Goal: Transaction & Acquisition: Purchase product/service

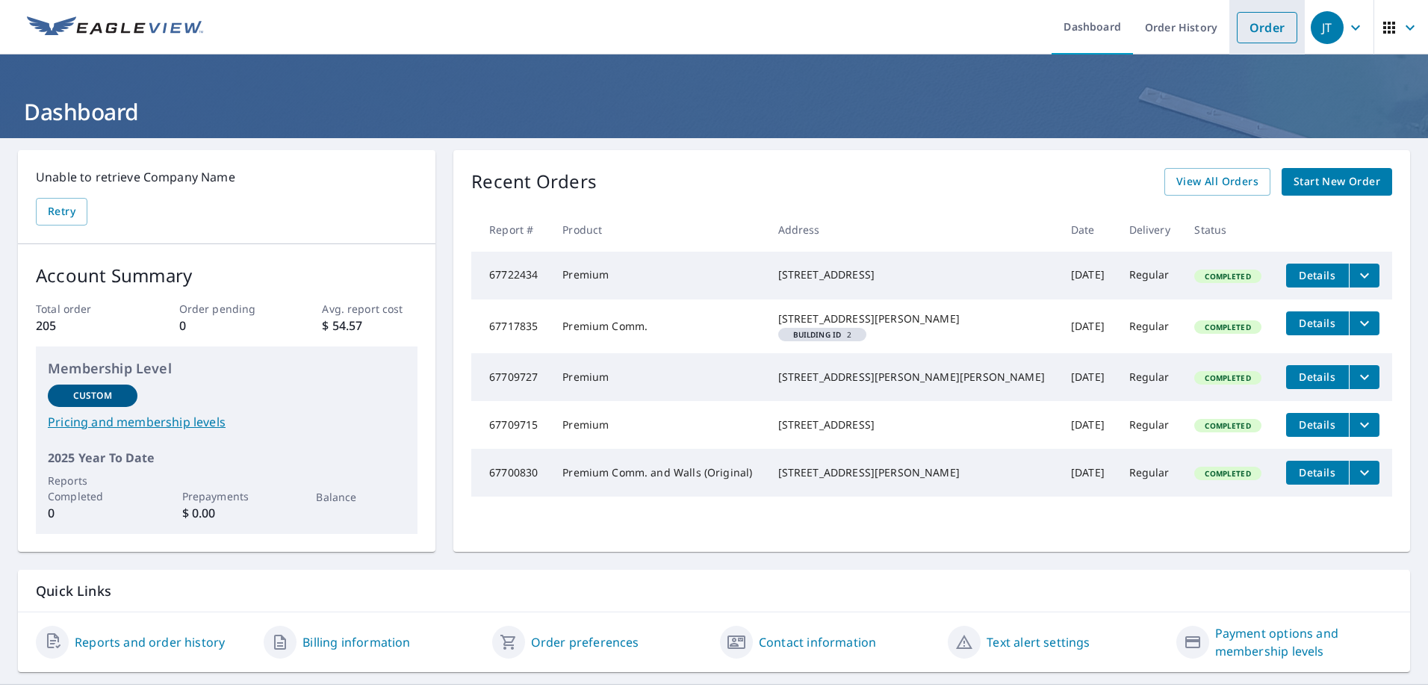
click at [1252, 31] on link "Order" at bounding box center [1267, 27] width 60 height 31
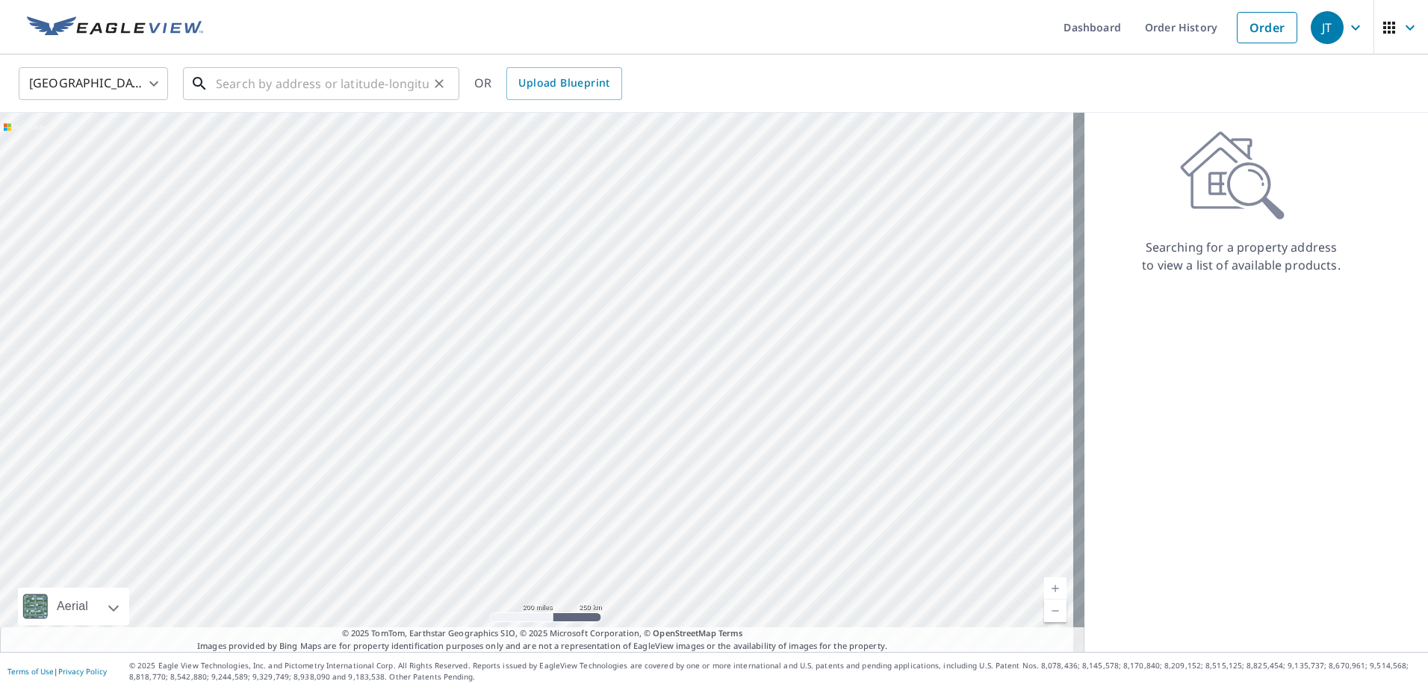
click at [302, 80] on input "text" at bounding box center [322, 84] width 213 height 42
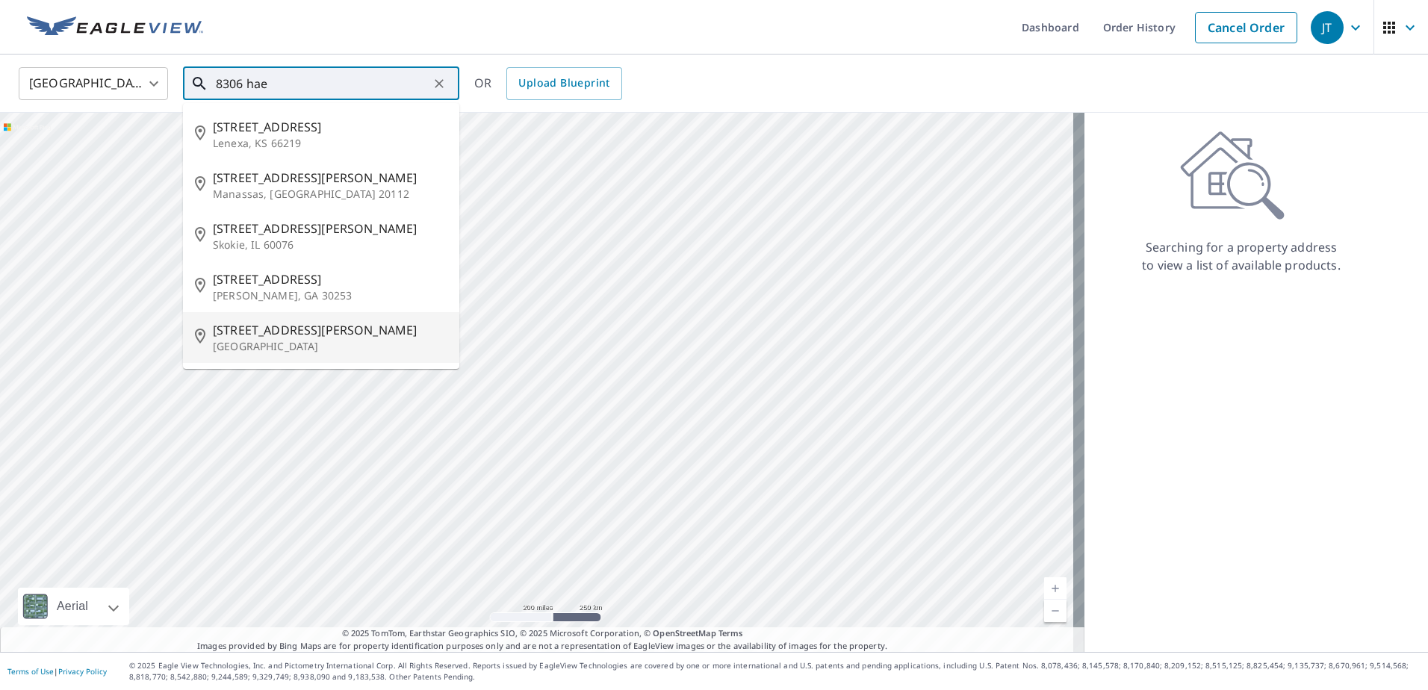
click at [273, 330] on span "[STREET_ADDRESS][PERSON_NAME]" at bounding box center [330, 330] width 234 height 18
type input "[STREET_ADDRESS][PERSON_NAME][PERSON_NAME]"
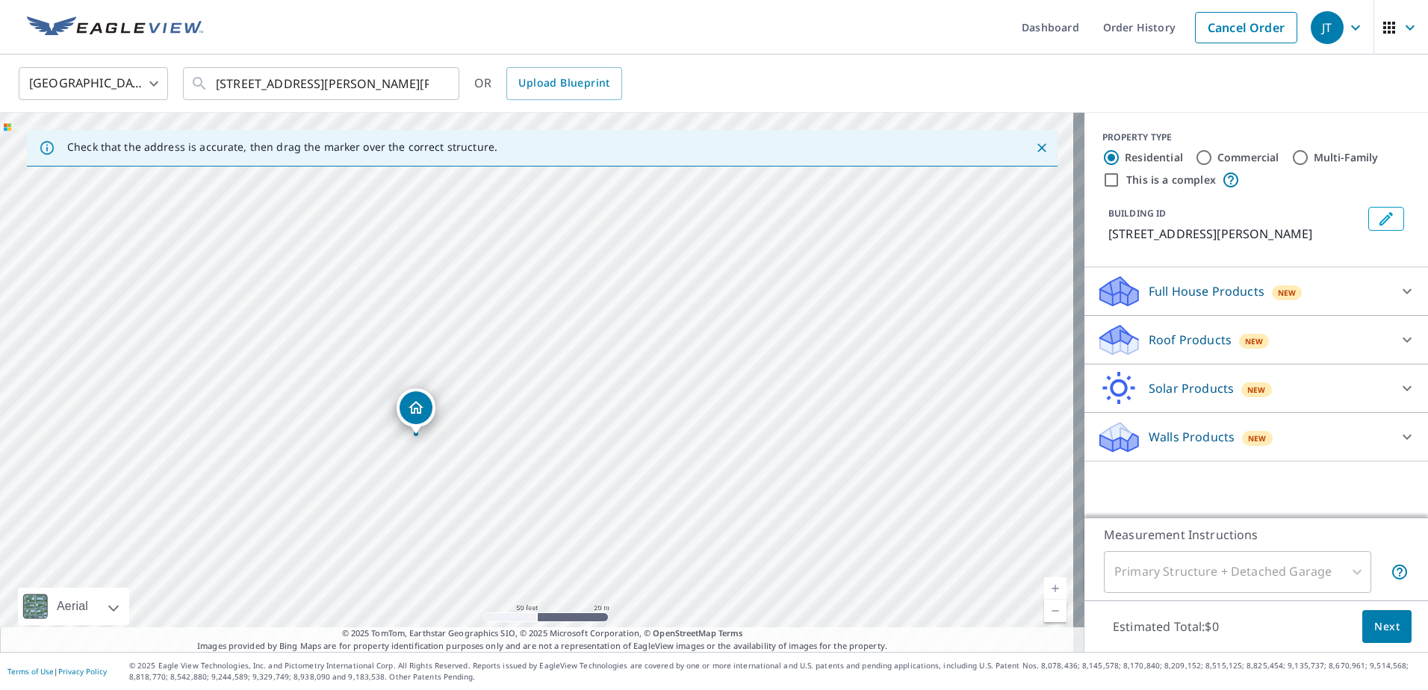
drag, startPoint x: 404, startPoint y: 485, endPoint x: 461, endPoint y: 414, distance: 91.3
click at [461, 414] on div "[STREET_ADDRESS][PERSON_NAME][PERSON_NAME]" at bounding box center [542, 382] width 1084 height 539
click at [1398, 337] on icon at bounding box center [1407, 340] width 18 height 18
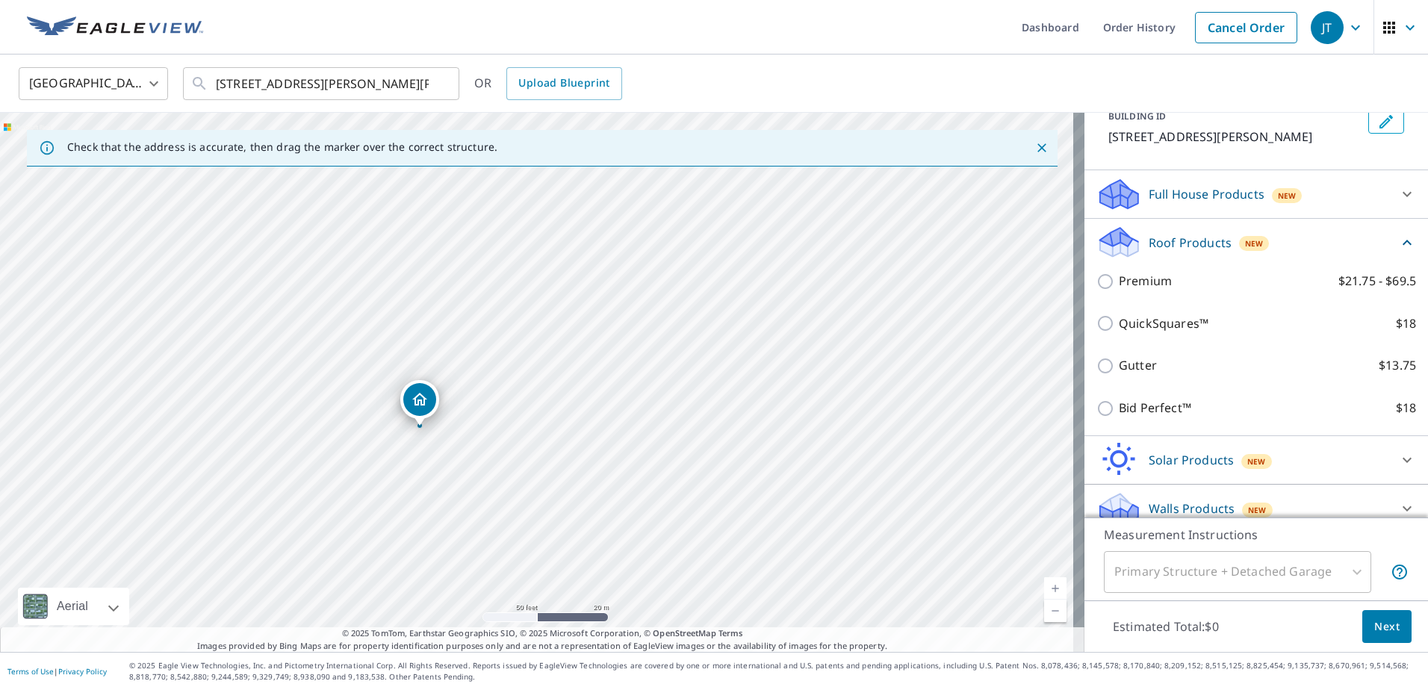
scroll to position [113, 0]
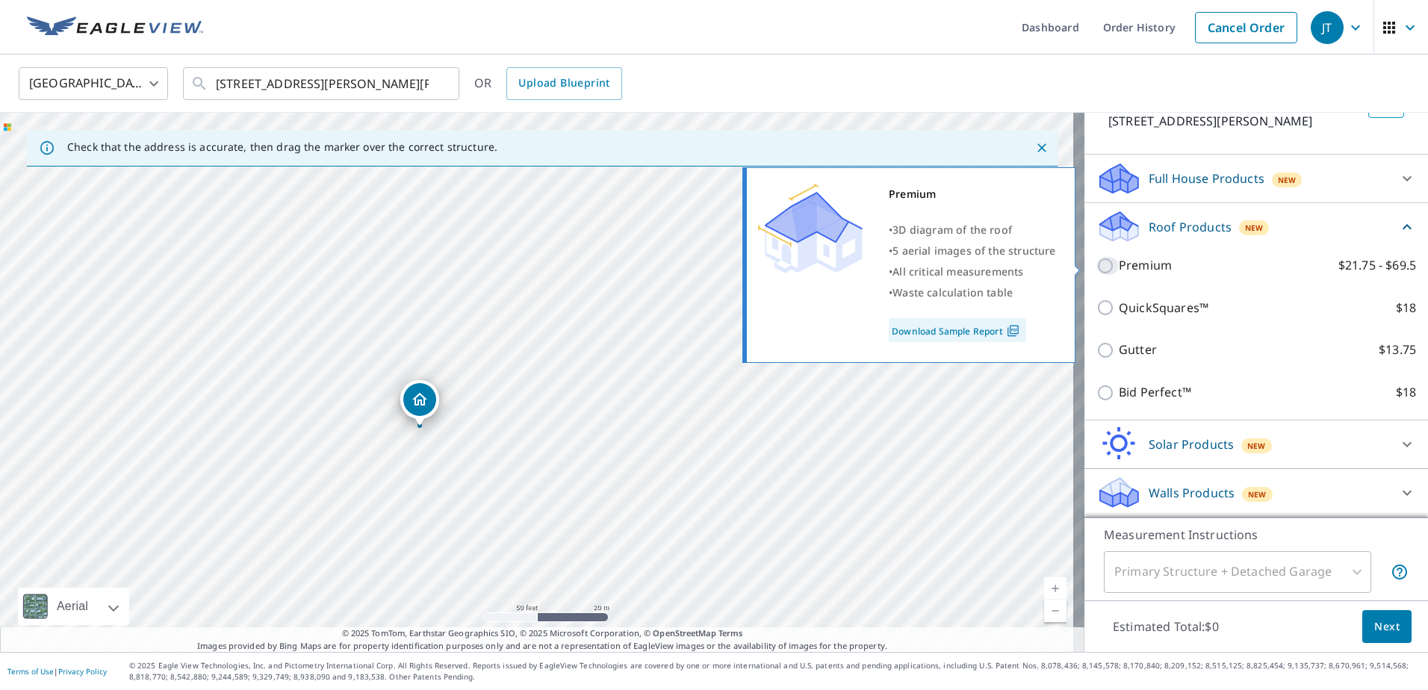
click at [1096, 266] on input "Premium $21.75 - $69.5" at bounding box center [1107, 266] width 22 height 18
checkbox input "true"
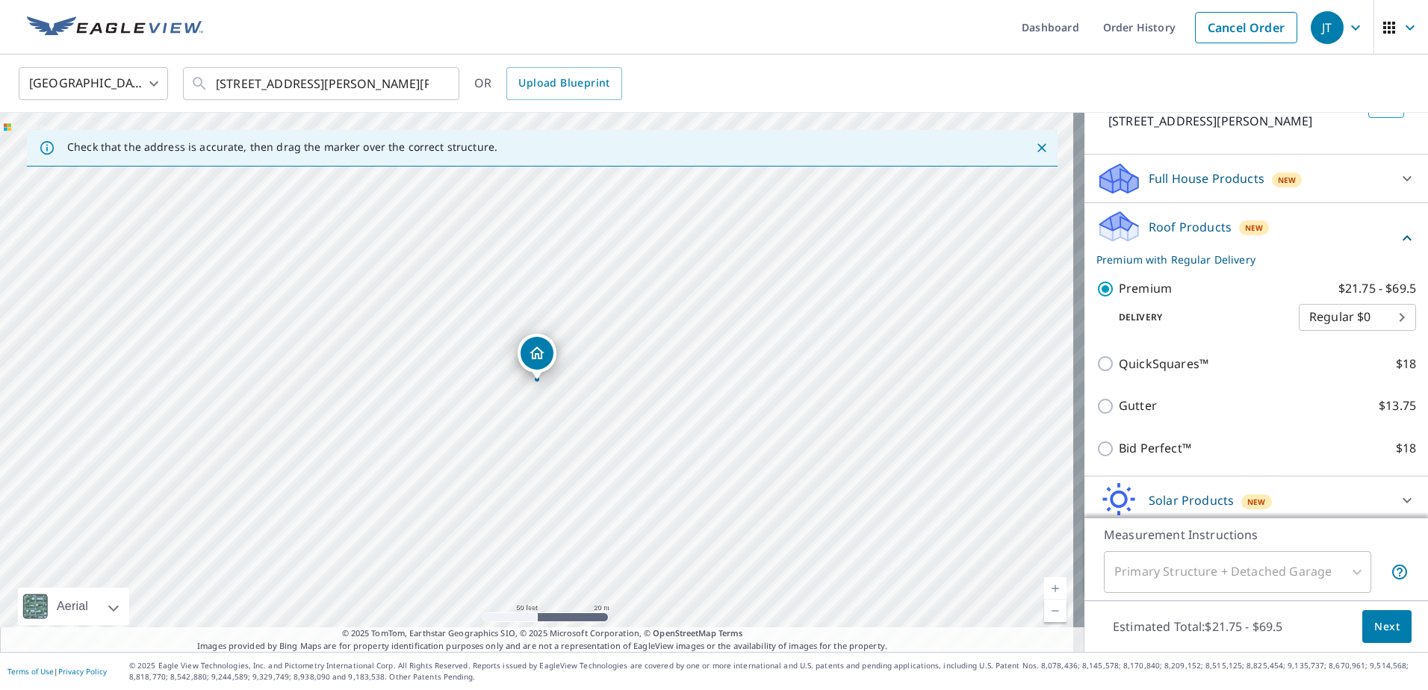
click at [1391, 631] on button "Next" at bounding box center [1386, 627] width 49 height 34
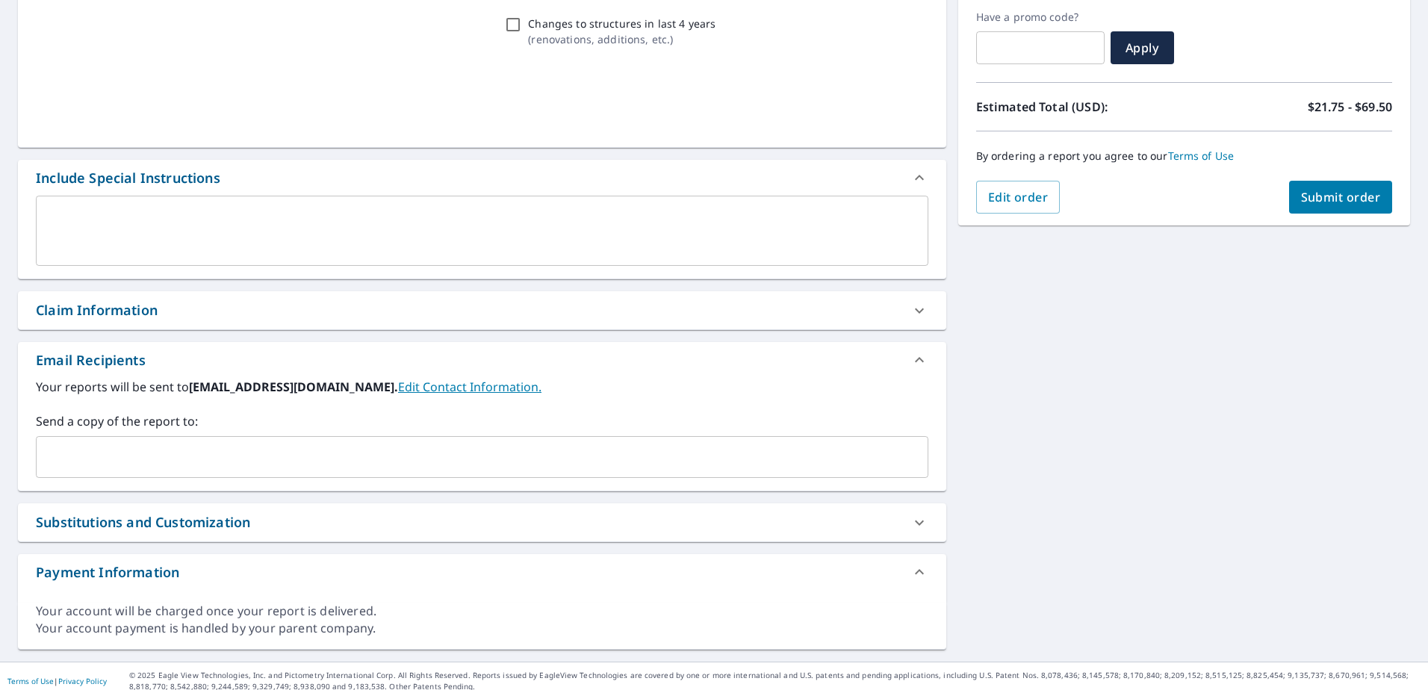
scroll to position [261, 0]
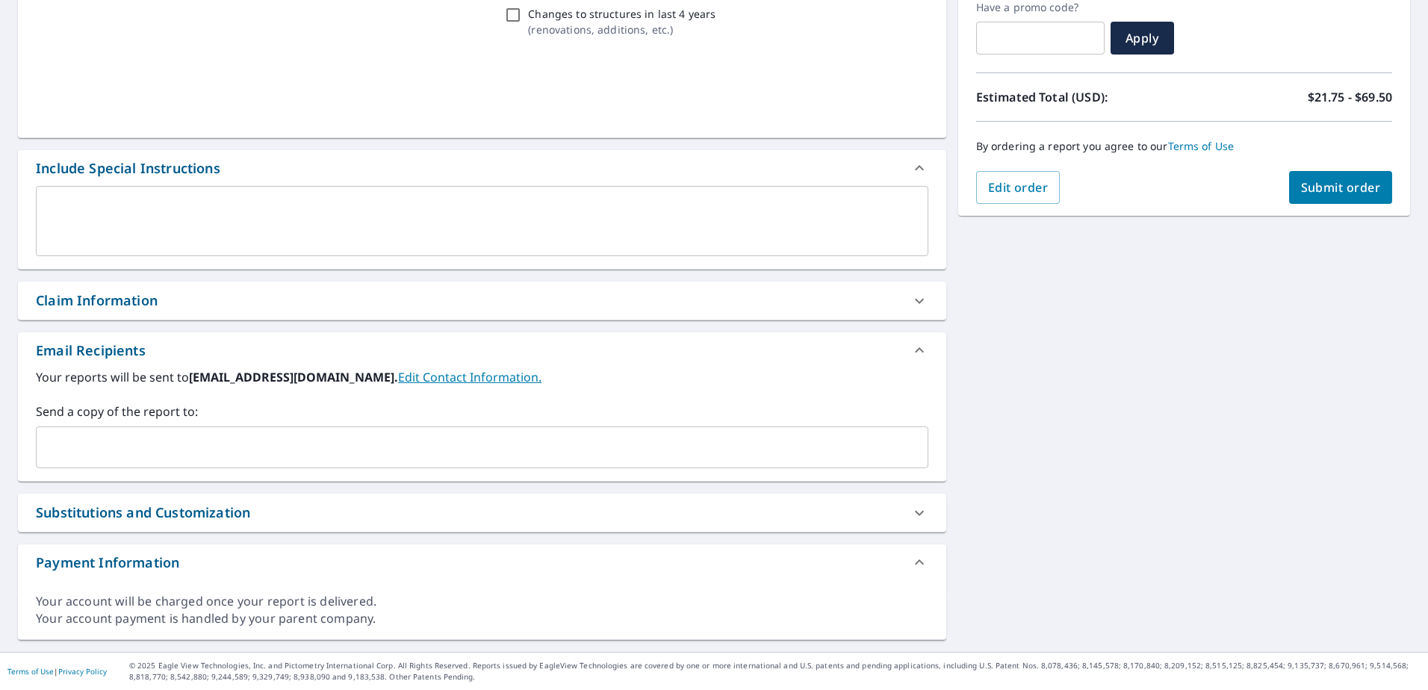
click at [266, 448] on input "text" at bounding box center [471, 447] width 857 height 28
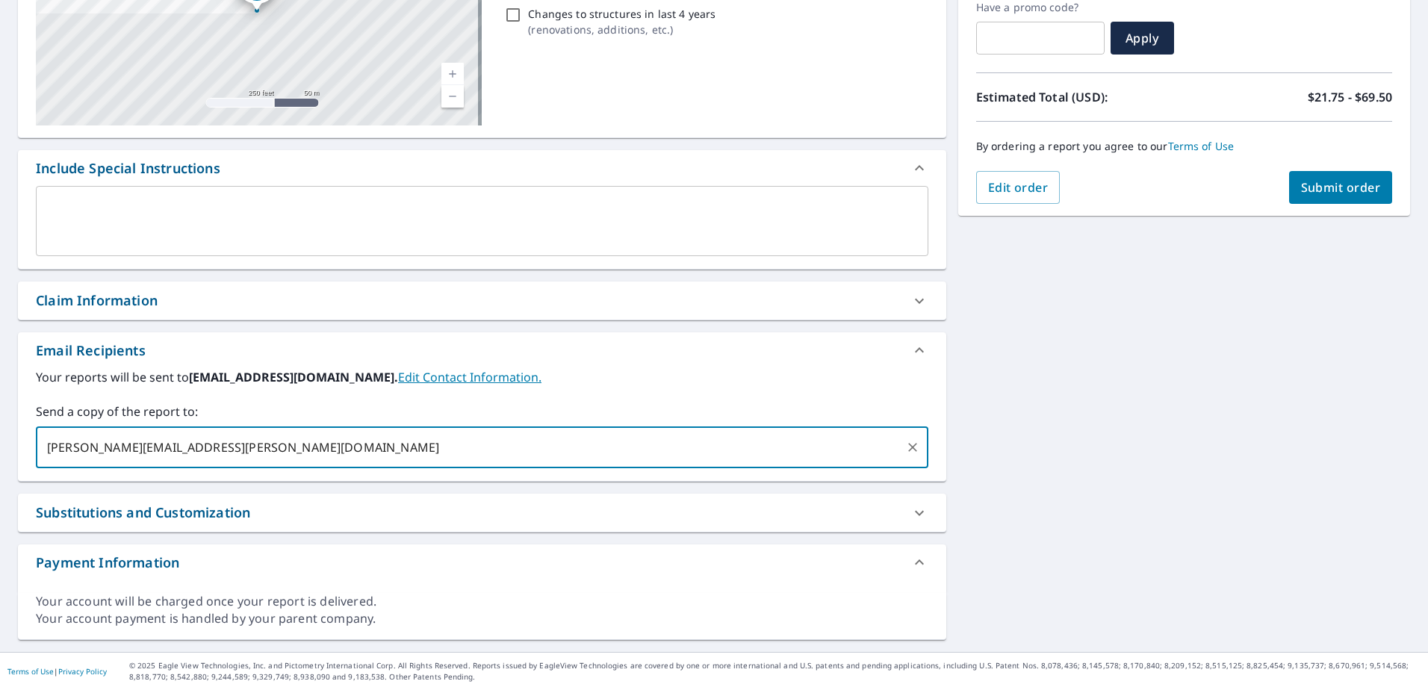
type input "[PERSON_NAME][EMAIL_ADDRESS][PERSON_NAME][DOMAIN_NAME],"
type input "[PERSON_NAME][EMAIL_ADDRESS][PERSON_NAME][DOMAIN_NAME]"
type input ","
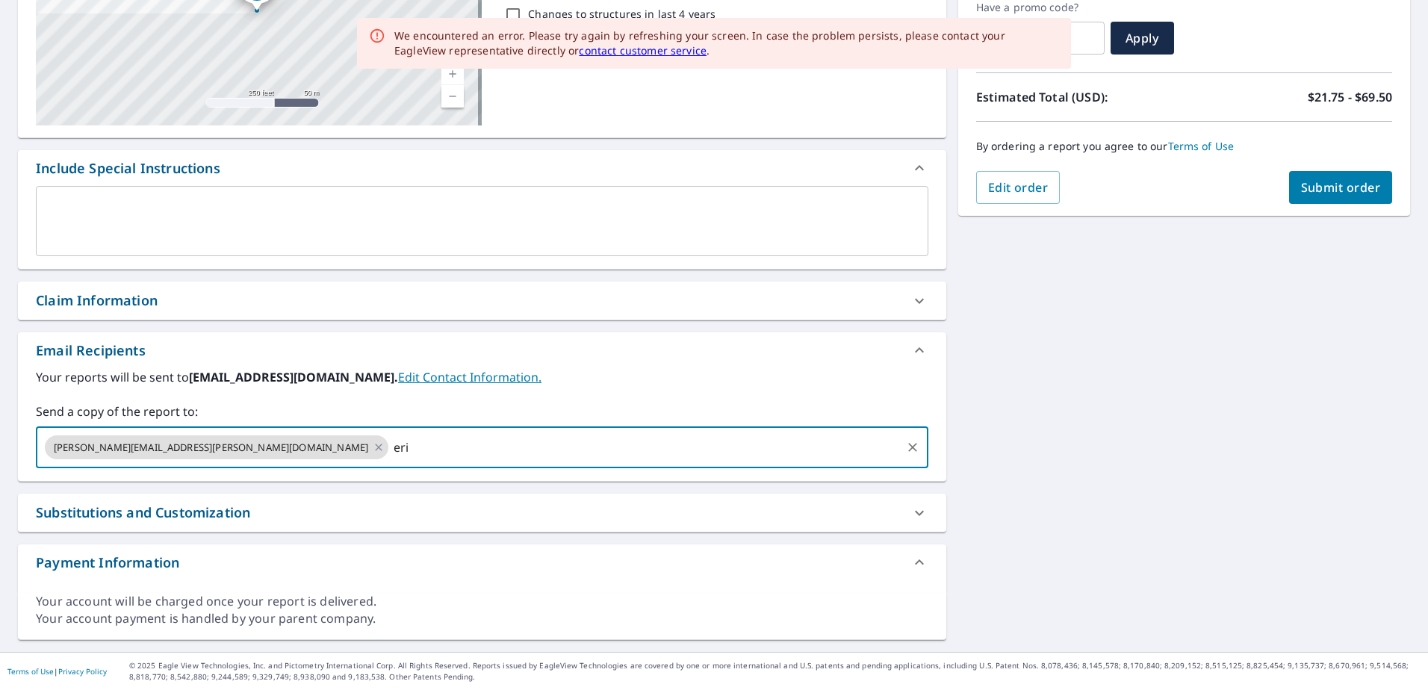
type input "[PERSON_NAME]"
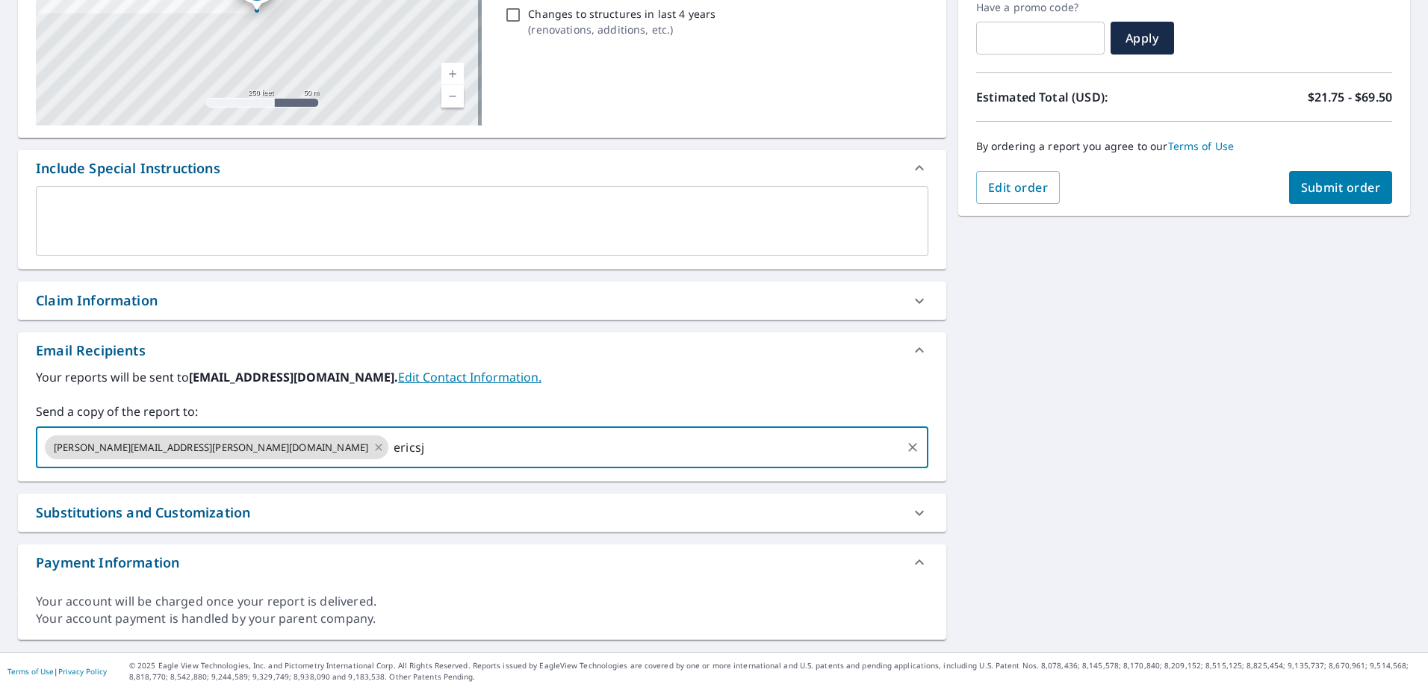
click at [391, 451] on input "ericsj" at bounding box center [645, 447] width 509 height 28
type input "[PERSON_NAME][EMAIL_ADDRESS][PERSON_NAME][DOMAIN_NAME]"
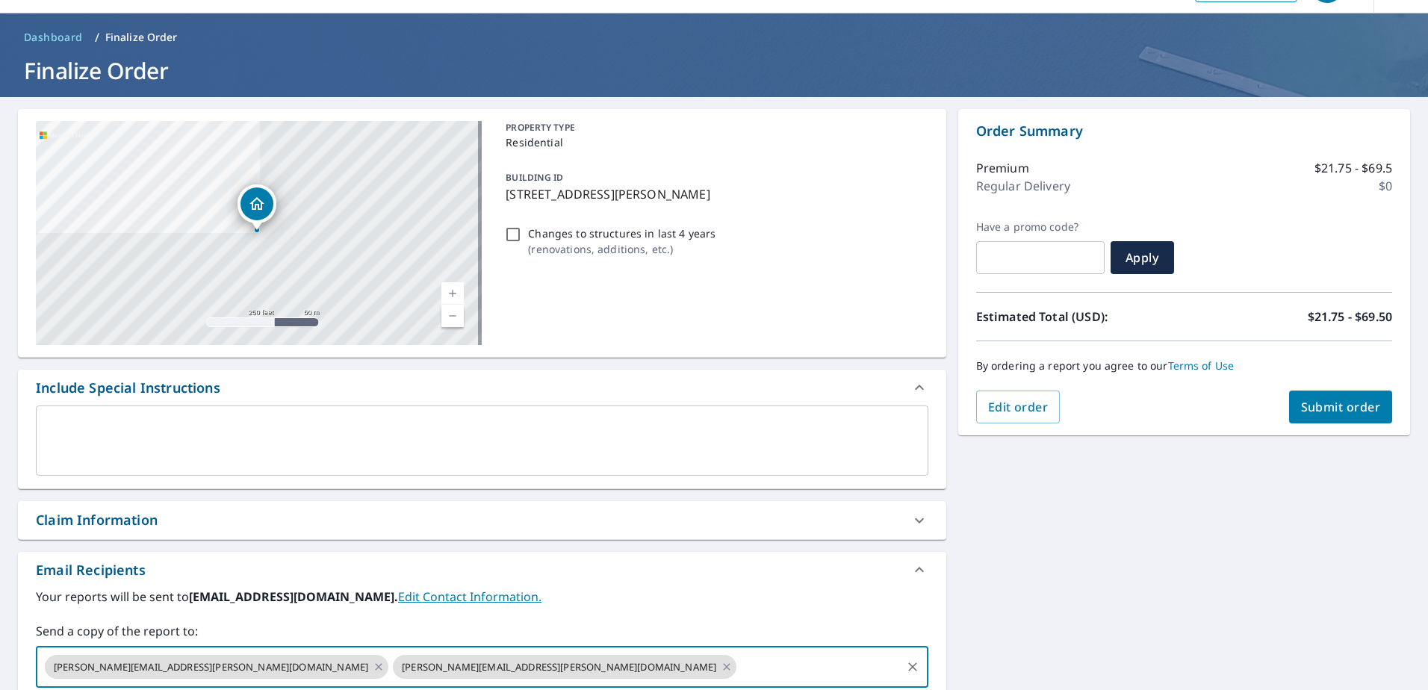
scroll to position [0, 0]
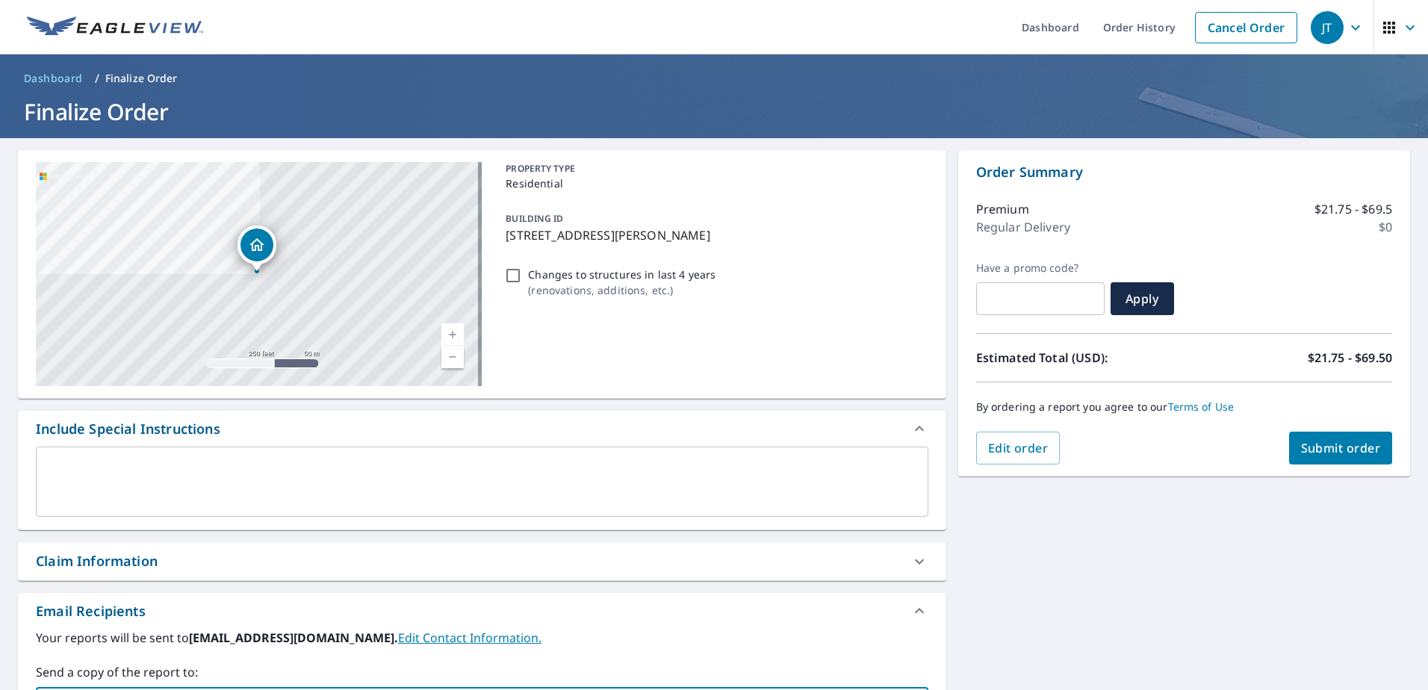
click at [1334, 451] on span "Submit order" at bounding box center [1341, 448] width 80 height 16
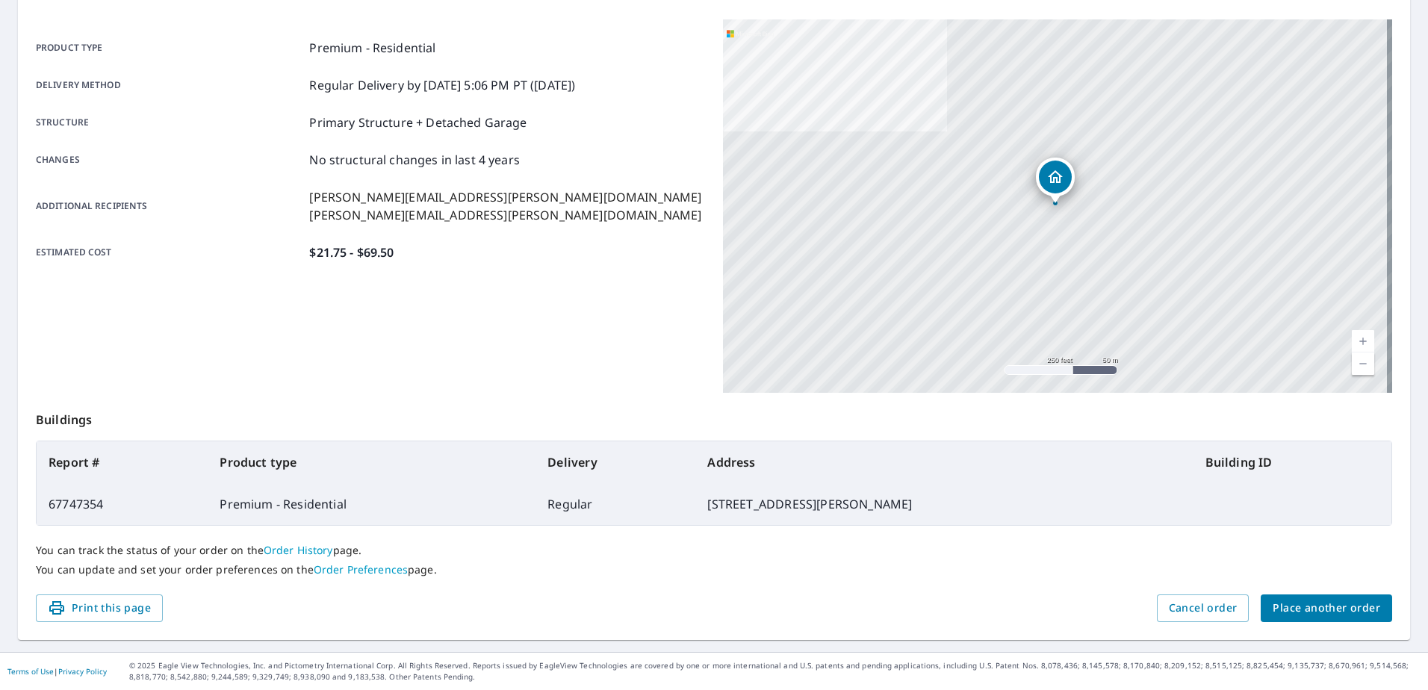
scroll to position [114, 0]
